Goal: Information Seeking & Learning: Learn about a topic

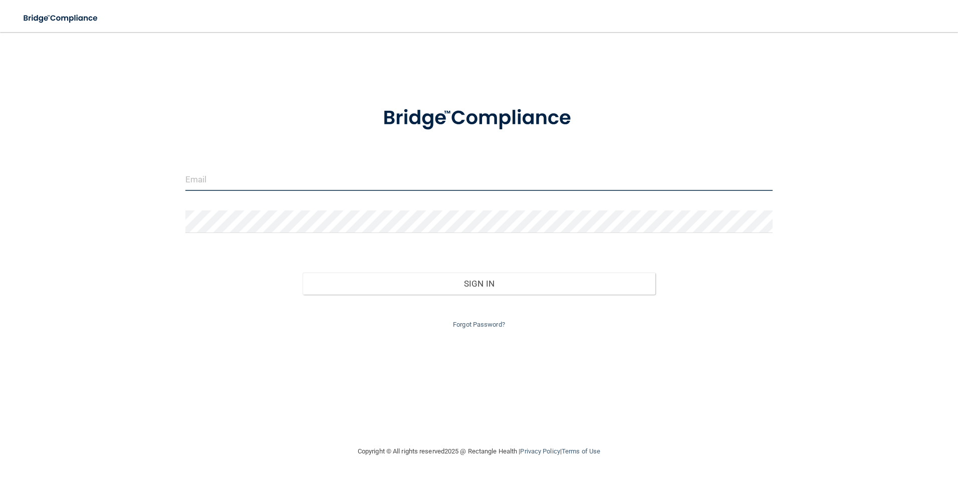
click at [304, 172] on input "email" at bounding box center [479, 179] width 588 height 23
type input "[EMAIL_ADDRESS][DOMAIN_NAME]"
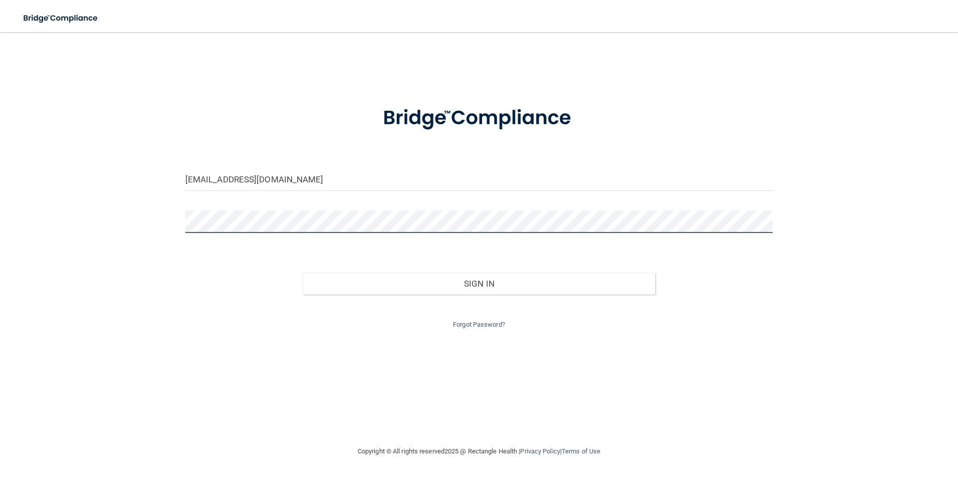
click at [303, 273] on button "Sign In" at bounding box center [479, 284] width 353 height 22
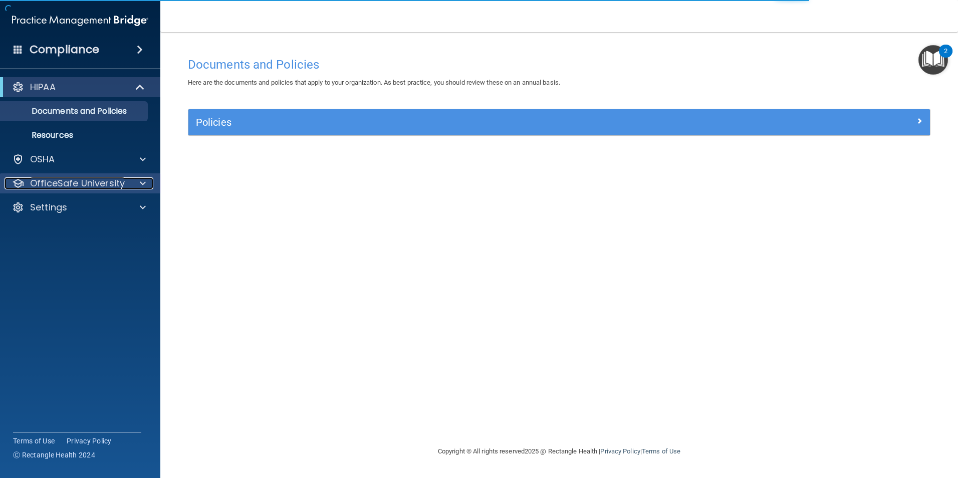
click at [141, 179] on span at bounding box center [143, 183] width 6 height 12
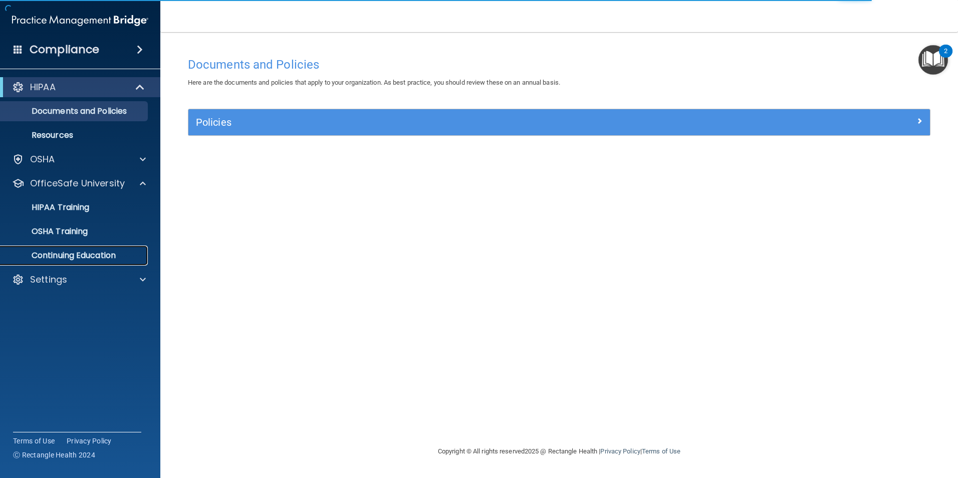
click at [99, 251] on p "Continuing Education" at bounding box center [75, 256] width 137 height 10
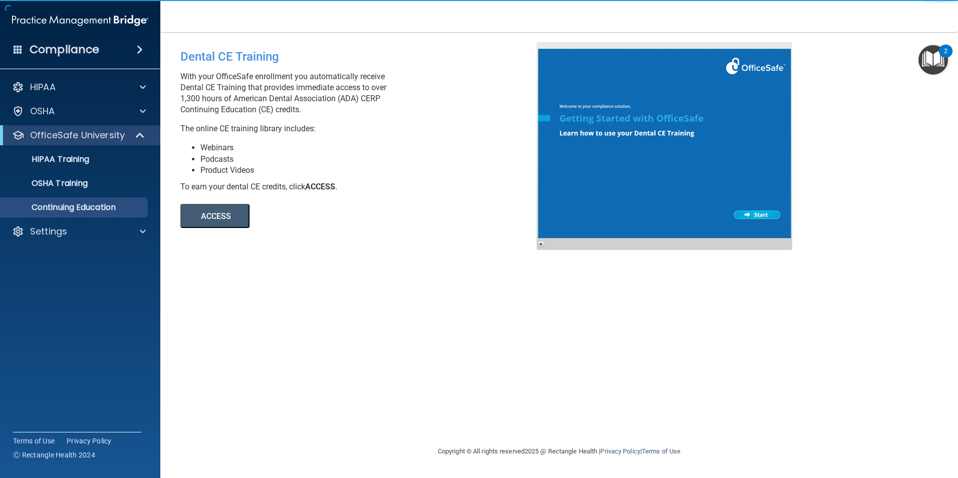
click at [210, 217] on button "ACCESS" at bounding box center [214, 216] width 69 height 24
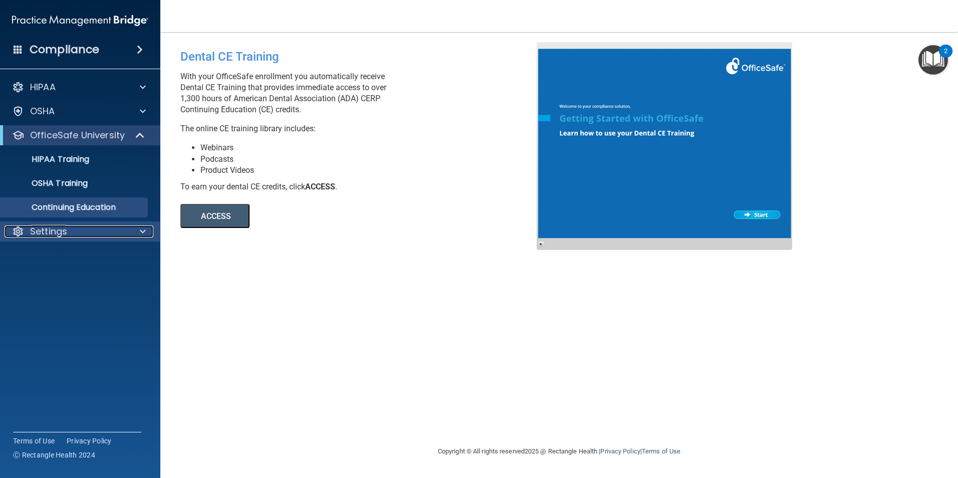
click at [67, 234] on div "Settings" at bounding box center [67, 232] width 124 height 12
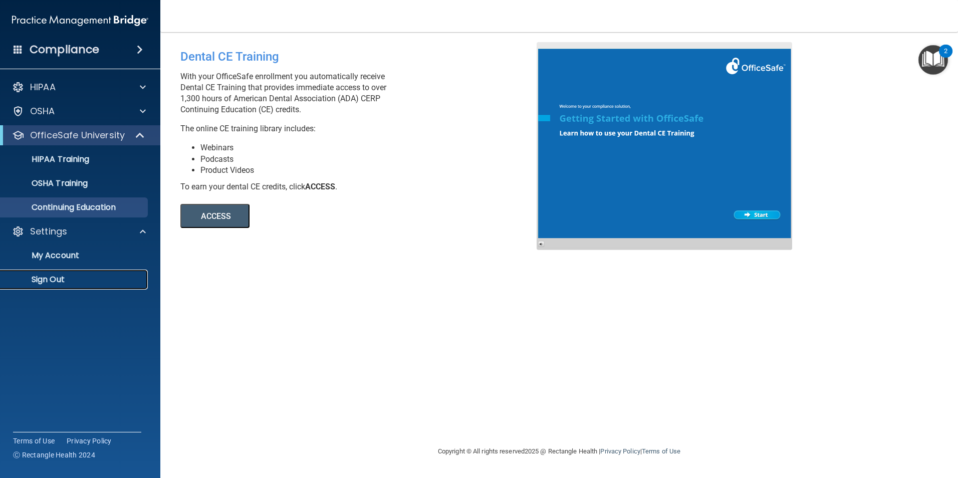
click at [56, 281] on p "Sign Out" at bounding box center [75, 280] width 137 height 10
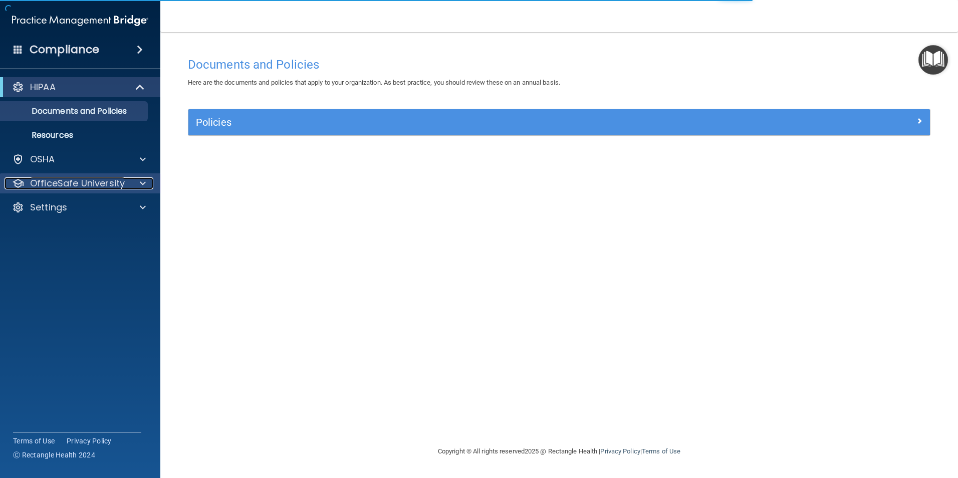
click at [144, 180] on span at bounding box center [143, 183] width 6 height 12
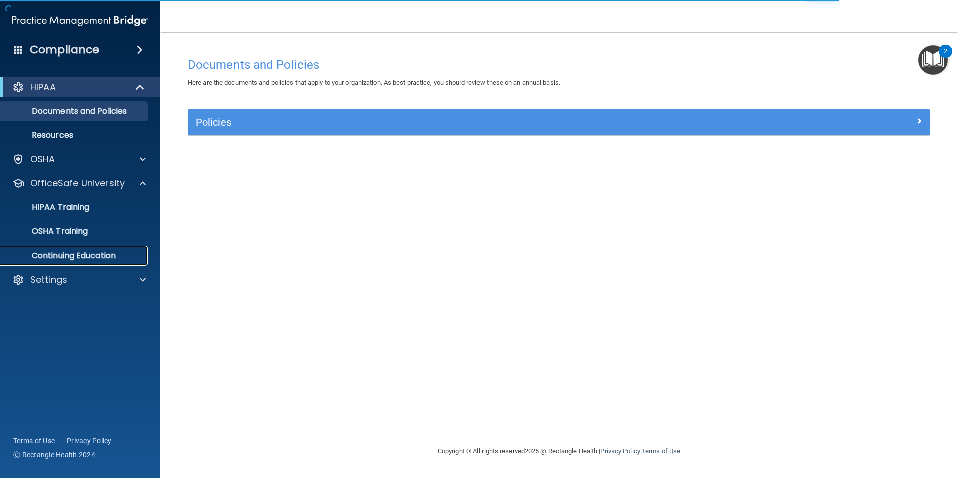
click at [76, 251] on p "Continuing Education" at bounding box center [75, 256] width 137 height 10
